Goal: Transaction & Acquisition: Purchase product/service

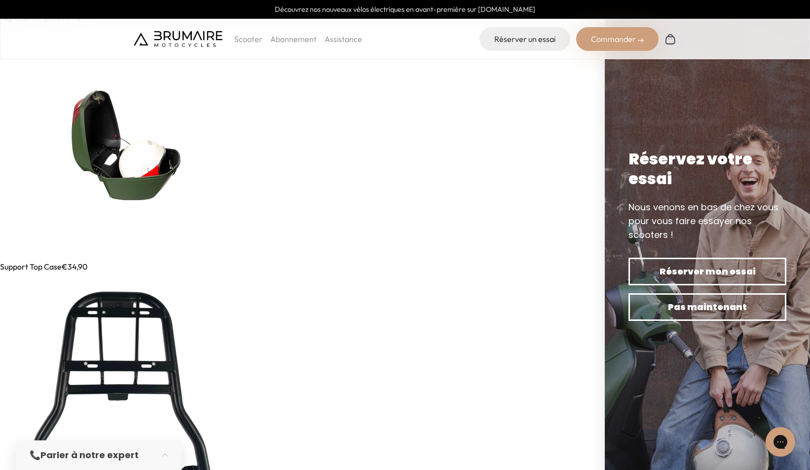
click at [155, 184] on img at bounding box center [118, 142] width 237 height 237
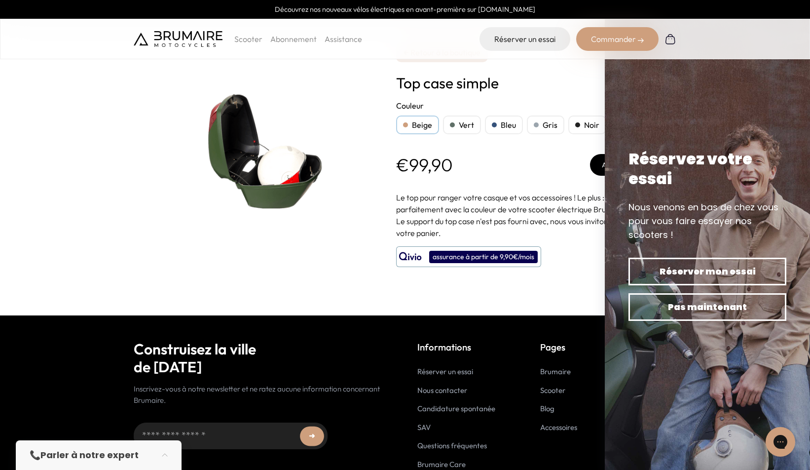
click at [286, 180] on img at bounding box center [257, 148] width 247 height 247
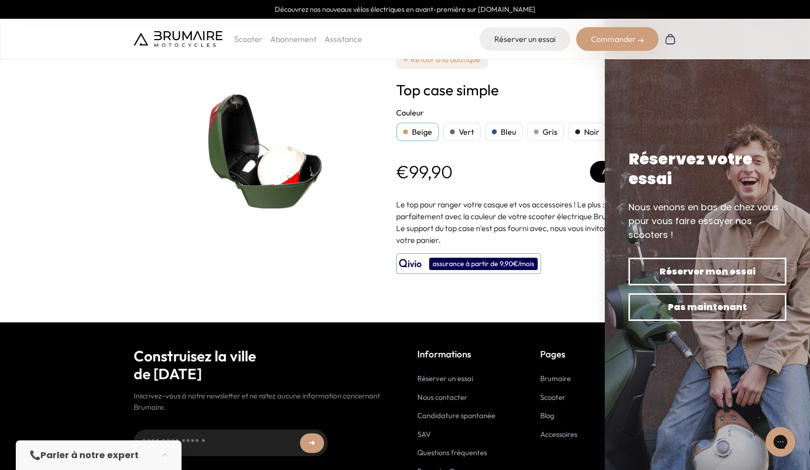
click at [251, 38] on p "Scooter" at bounding box center [248, 39] width 28 height 12
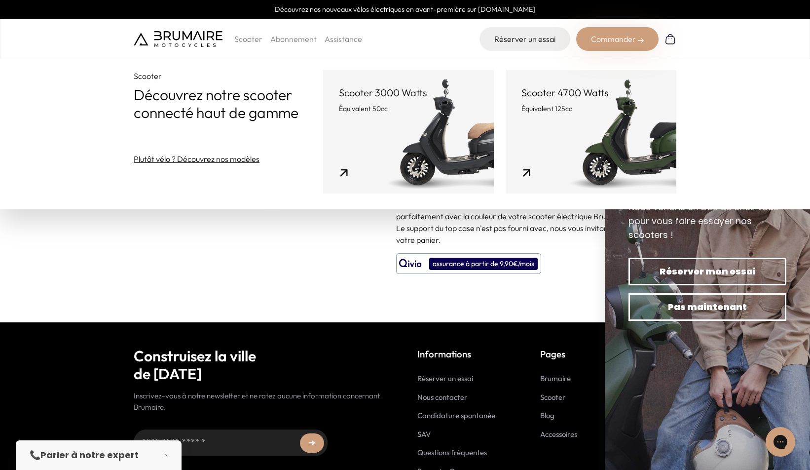
scroll to position [42, 0]
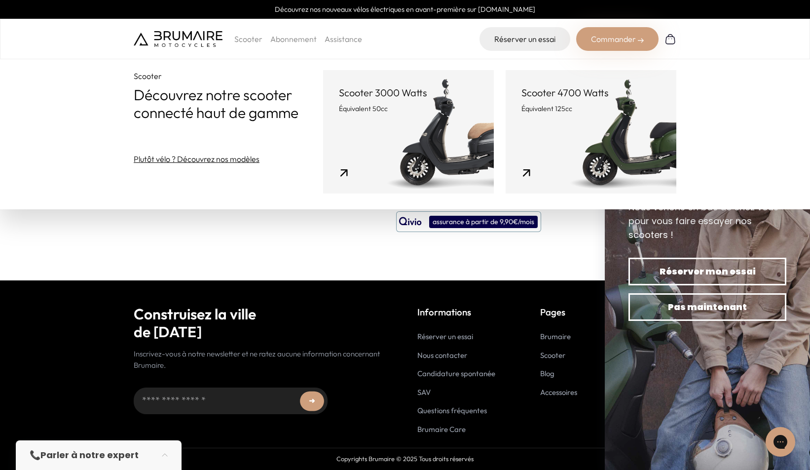
click at [559, 393] on link "Accessoires" at bounding box center [558, 391] width 37 height 9
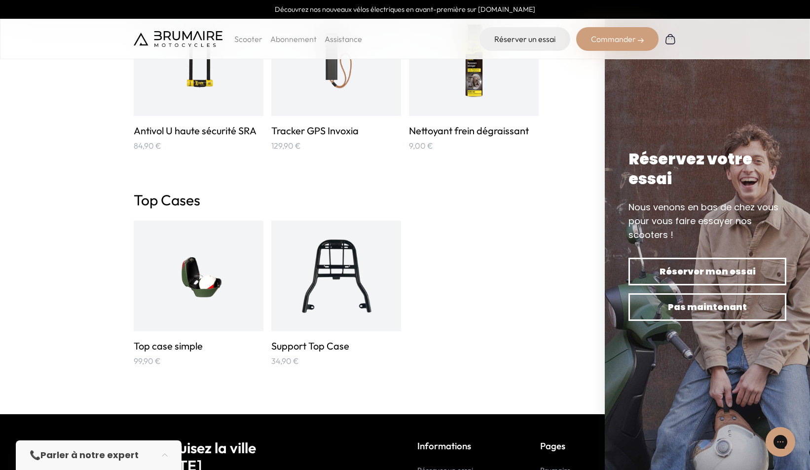
scroll to position [1573, 0]
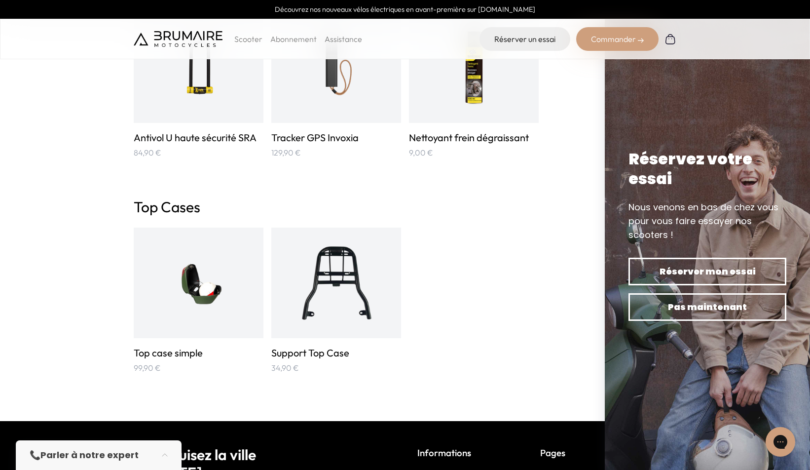
click at [179, 208] on h2 "Top Cases" at bounding box center [405, 207] width 543 height 18
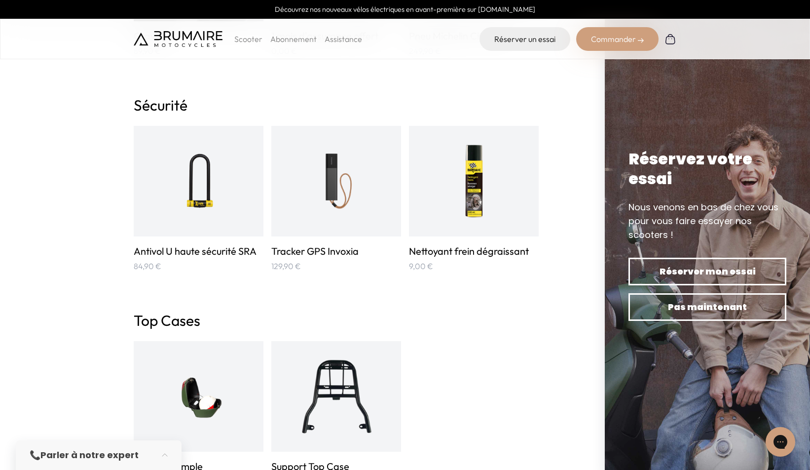
scroll to position [1714, 0]
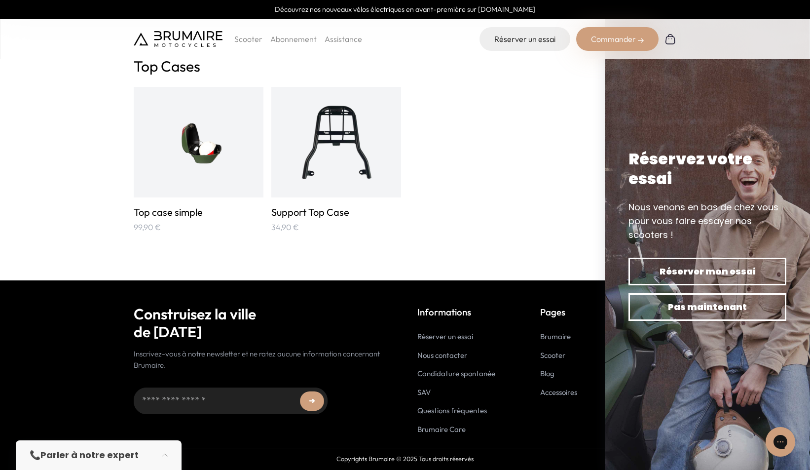
click at [243, 167] on div at bounding box center [199, 142] width 130 height 111
click at [197, 178] on img at bounding box center [198, 142] width 87 height 87
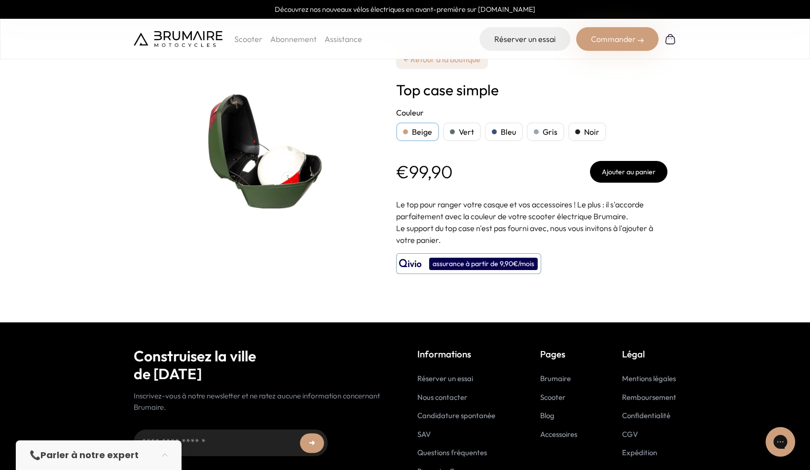
click at [309, 162] on img at bounding box center [257, 148] width 247 height 247
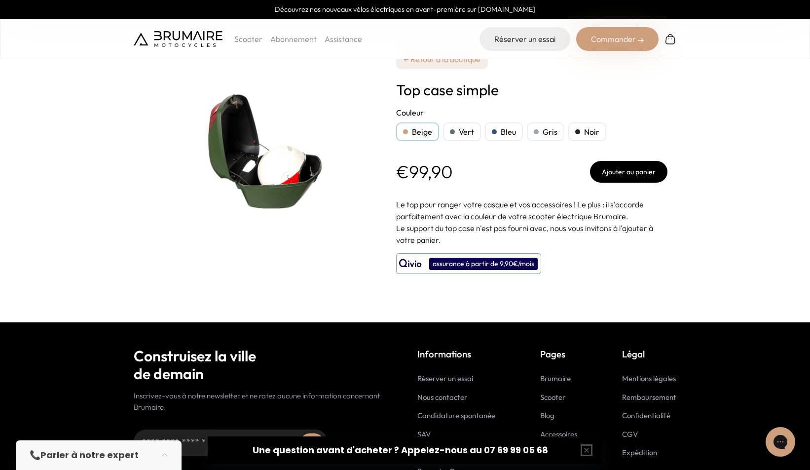
click at [581, 127] on div "Noir" at bounding box center [588, 131] width 38 height 19
click at [612, 173] on button "Ajouter au panier" at bounding box center [628, 172] width 77 height 22
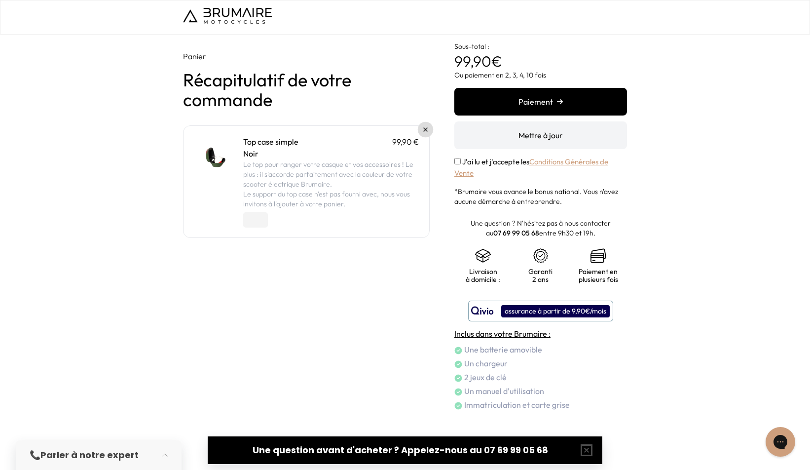
click at [426, 127] on link at bounding box center [426, 130] width 16 height 16
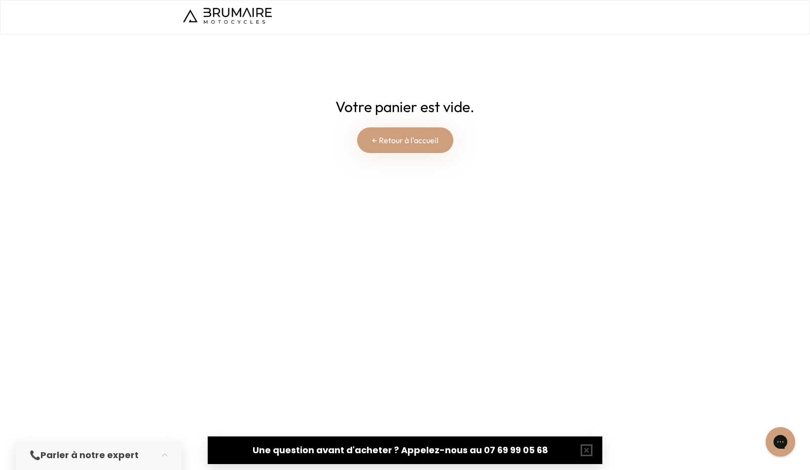
click at [421, 135] on link "← Retour à l'accueil" at bounding box center [405, 140] width 96 height 26
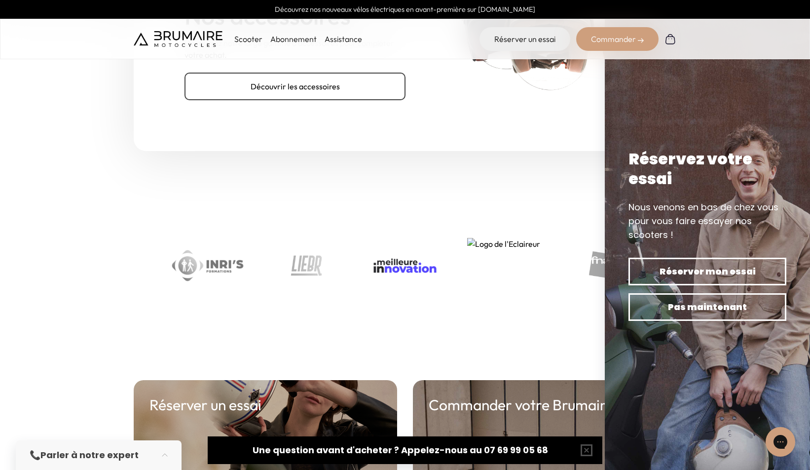
scroll to position [3165, 0]
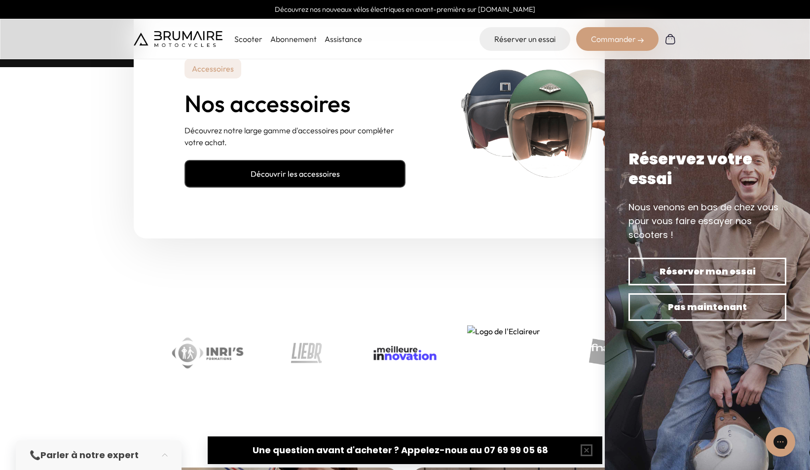
click at [349, 162] on link "Découvrir les accessoires" at bounding box center [295, 174] width 221 height 28
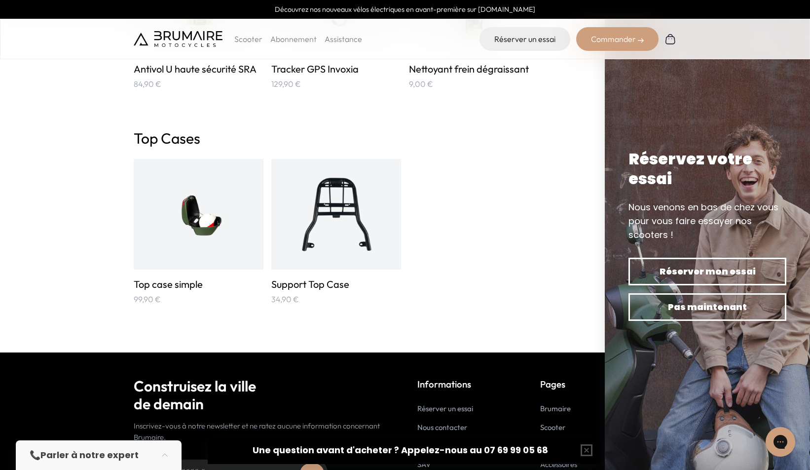
scroll to position [1631, 0]
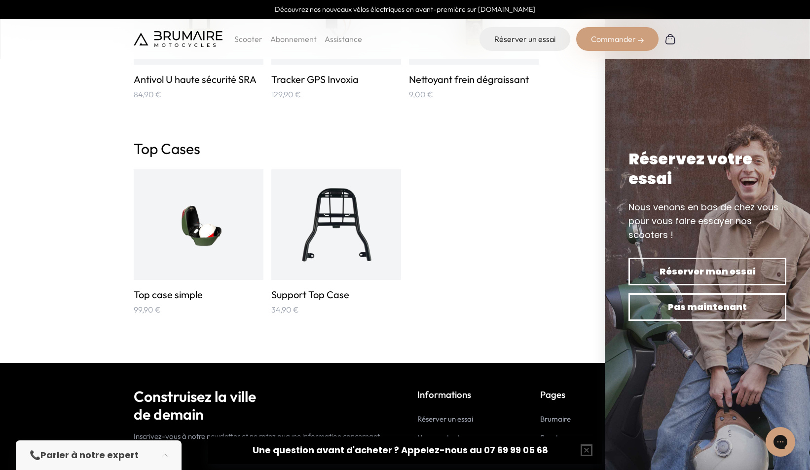
click at [331, 231] on img at bounding box center [336, 224] width 87 height 87
